Goal: Information Seeking & Learning: Obtain resource

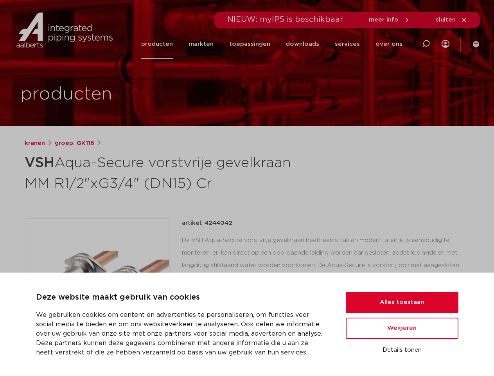
click at [247, 188] on h1 "VSH Aqua-Secure vorstvrije gevelkraan MM R1/2"xG3/4" (DN15) Cr" at bounding box center [172, 172] width 294 height 42
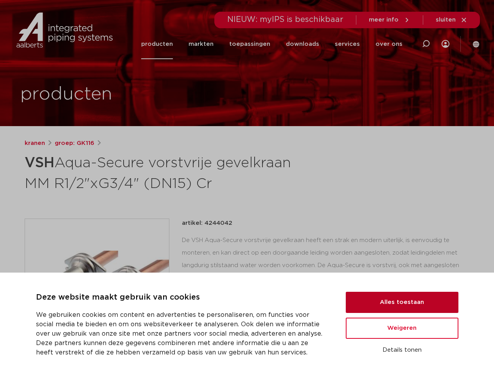
click at [402, 302] on button "Alles toestaan" at bounding box center [402, 302] width 113 height 21
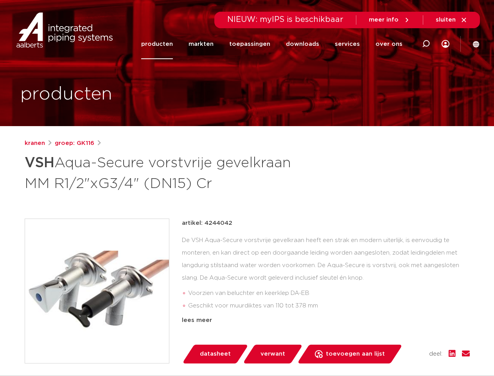
click at [402, 328] on div "artikel: 4244042 De VSH Aqua-Secure vorstvrije gevelkraan heeft een strak en mo…" at bounding box center [326, 290] width 288 height 145
click at [402, 350] on div "datasheet verwant toevoegen aan lijst opslaan in my IPS verwijder uit lijst" at bounding box center [329, 353] width 282 height 19
click at [276, 44] on li "toepassingen" at bounding box center [250, 44] width 57 height 30
click at [426, 44] on icon at bounding box center [426, 43] width 9 height 9
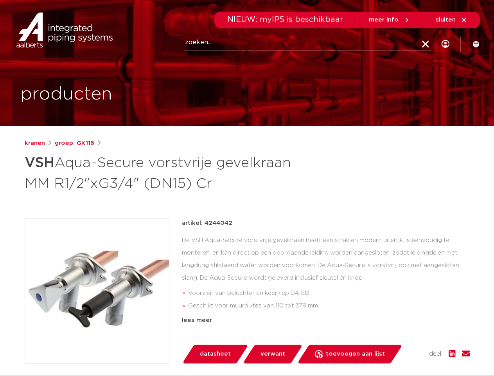
click at [452, 20] on span "sluiten" at bounding box center [446, 20] width 20 height 6
